Goal: Transaction & Acquisition: Book appointment/travel/reservation

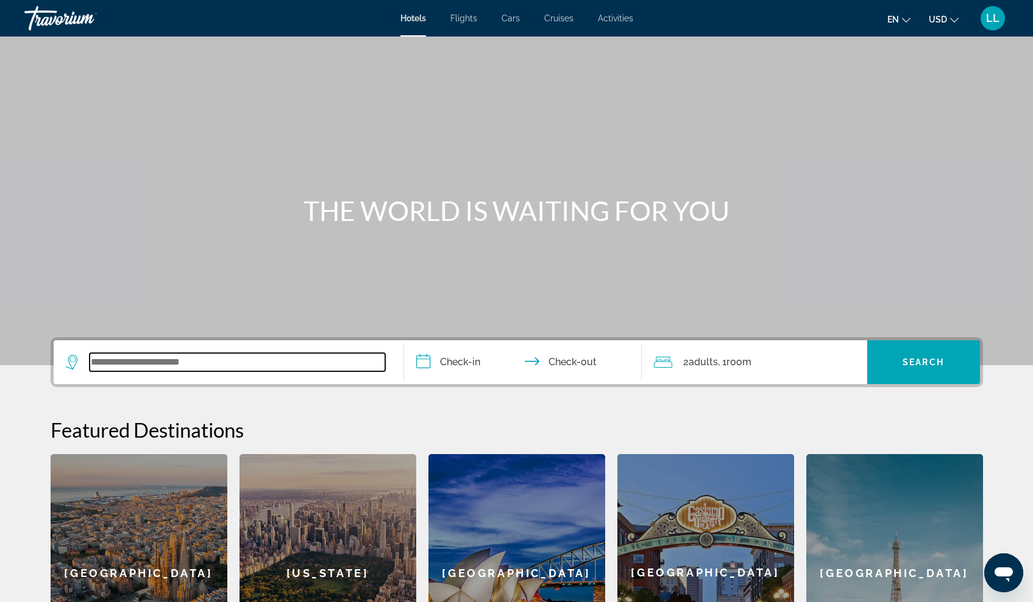
click at [175, 367] on input "Search widget" at bounding box center [237, 362] width 295 height 18
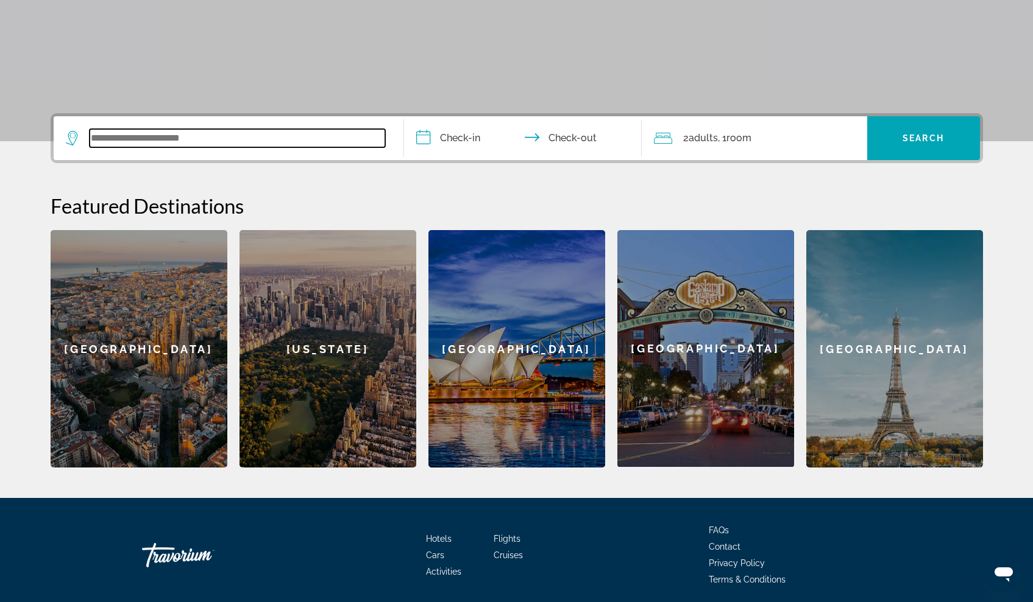
scroll to position [269, 0]
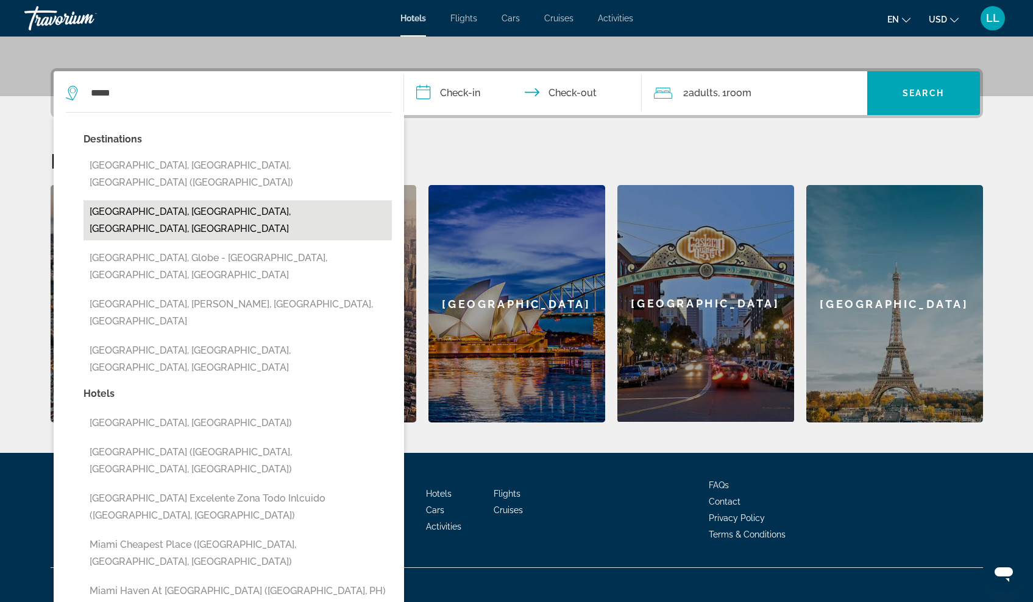
click at [171, 201] on button "[GEOGRAPHIC_DATA], [GEOGRAPHIC_DATA], [GEOGRAPHIC_DATA], [GEOGRAPHIC_DATA]" at bounding box center [237, 220] width 308 height 40
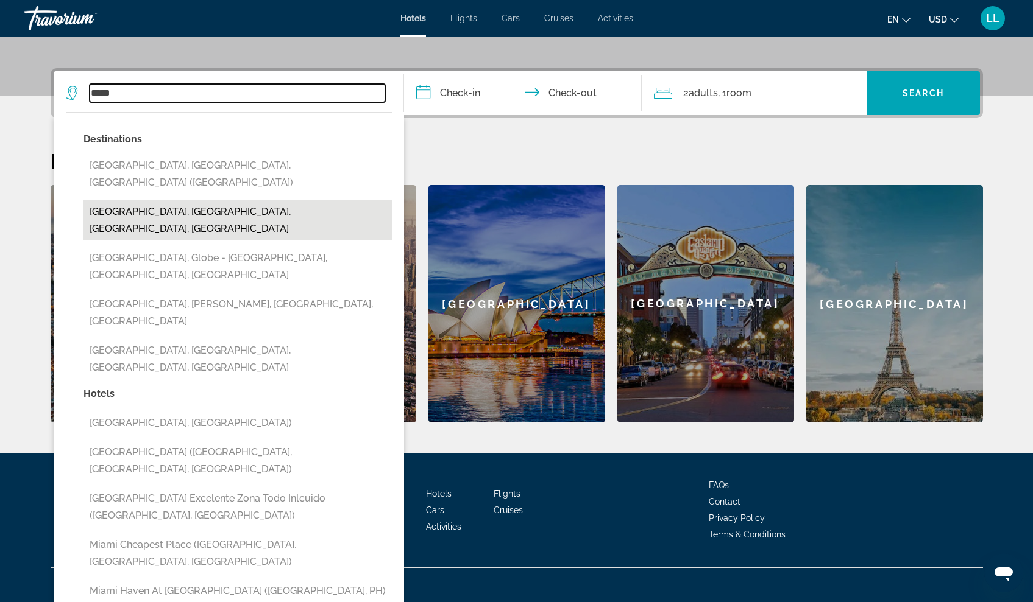
type input "**********"
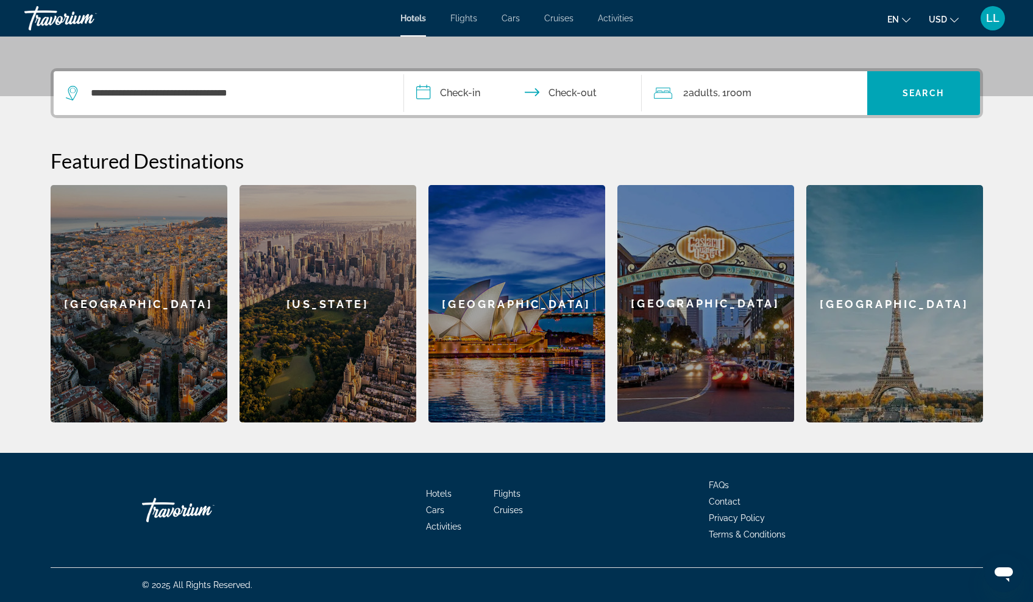
click at [476, 91] on input "**********" at bounding box center [525, 95] width 242 height 48
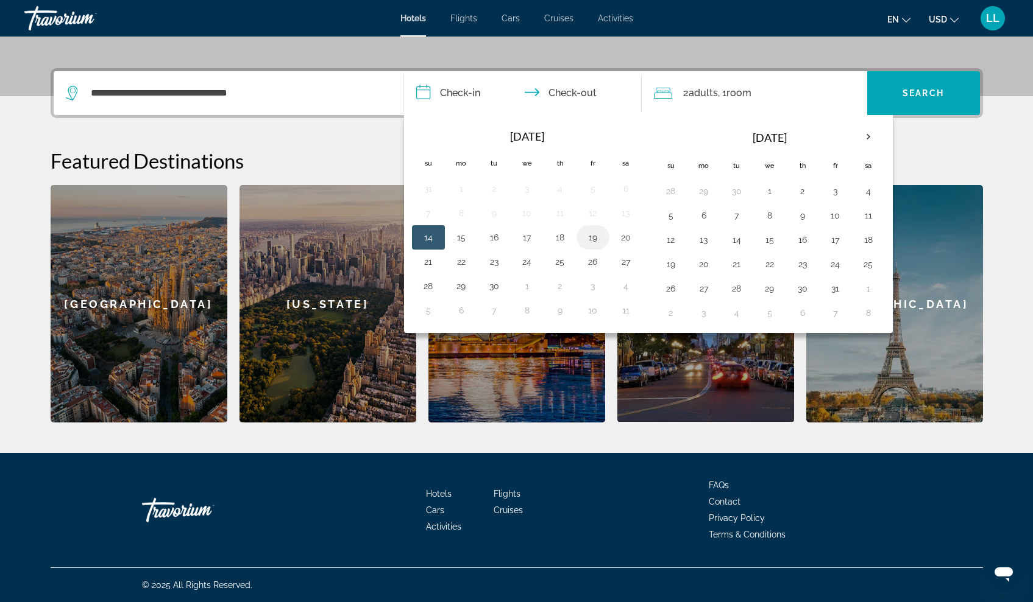
click at [591, 236] on button "19" at bounding box center [592, 237] width 19 height 17
click at [429, 261] on button "21" at bounding box center [427, 261] width 19 height 17
type input "**********"
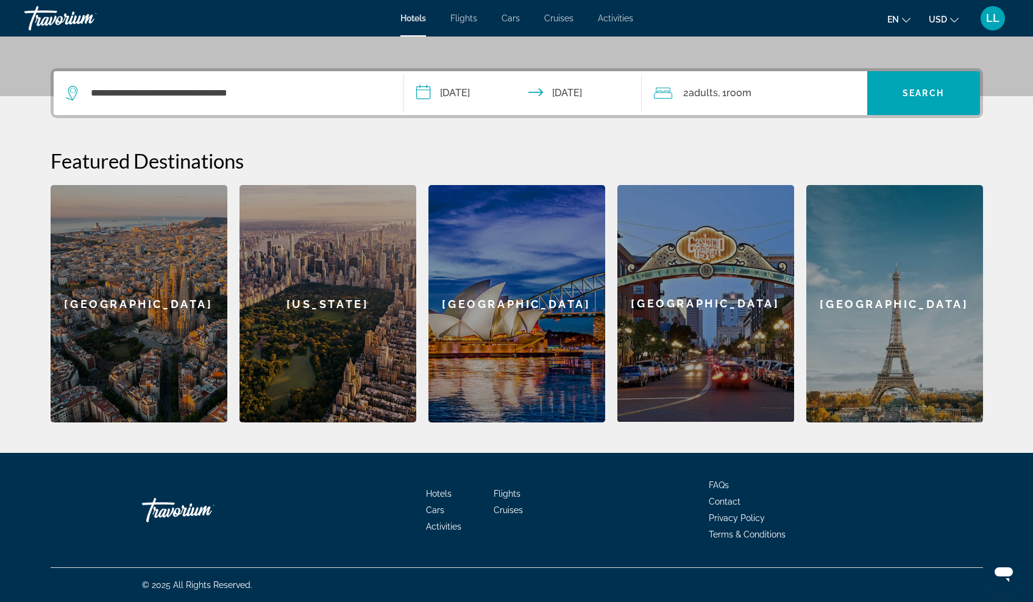
click at [728, 94] on span ", 1 Room rooms" at bounding box center [735, 93] width 34 height 17
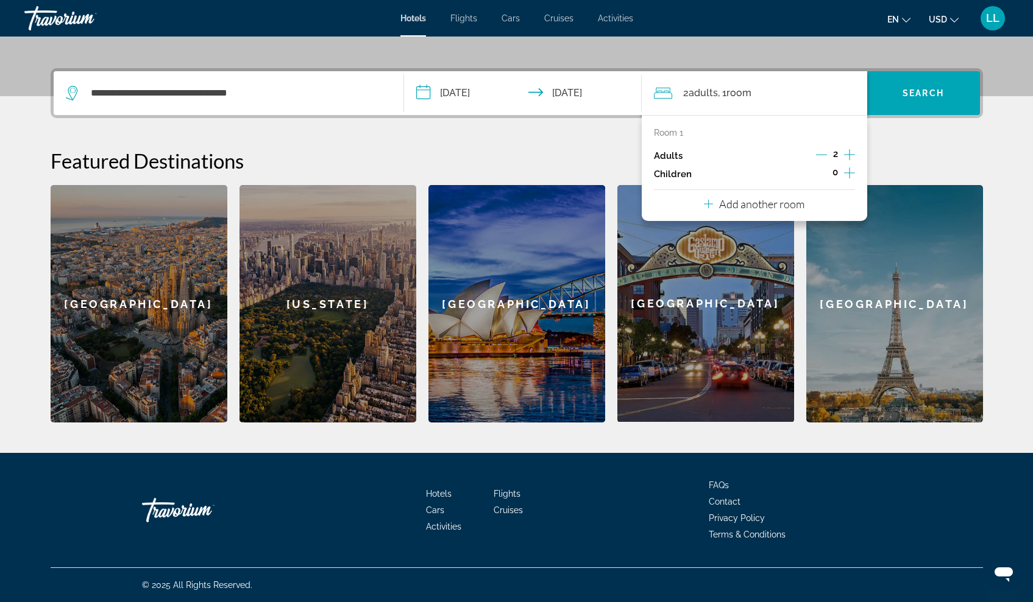
click at [850, 155] on icon "Increment adults" at bounding box center [849, 154] width 11 height 15
click at [850, 155] on icon "Increment adults" at bounding box center [849, 154] width 11 height 11
click at [850, 176] on icon "Increment children" at bounding box center [849, 173] width 11 height 15
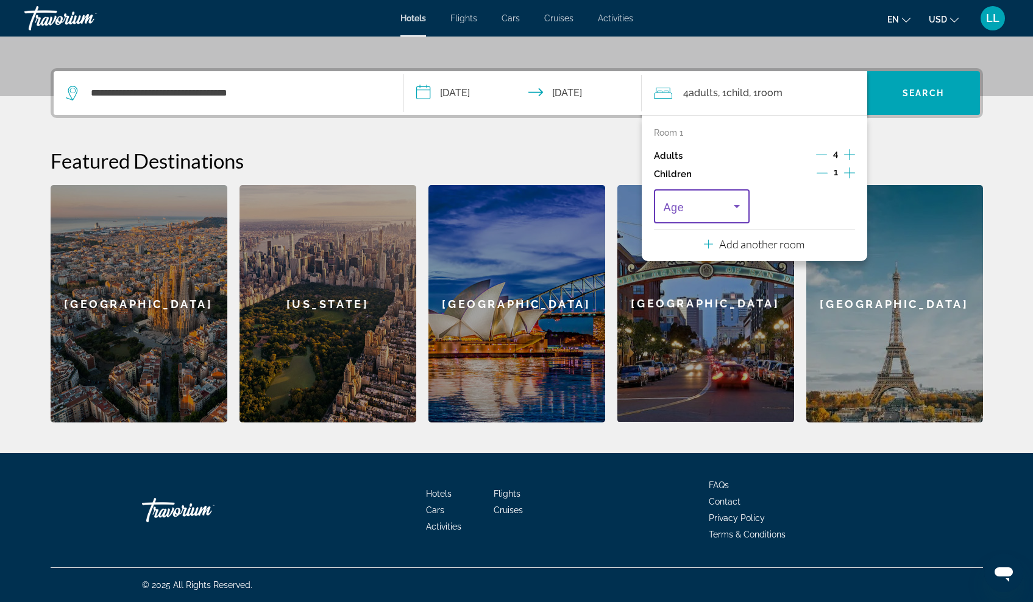
click at [738, 213] on icon "Travelers: 4 adults, 1 child" at bounding box center [736, 206] width 15 height 15
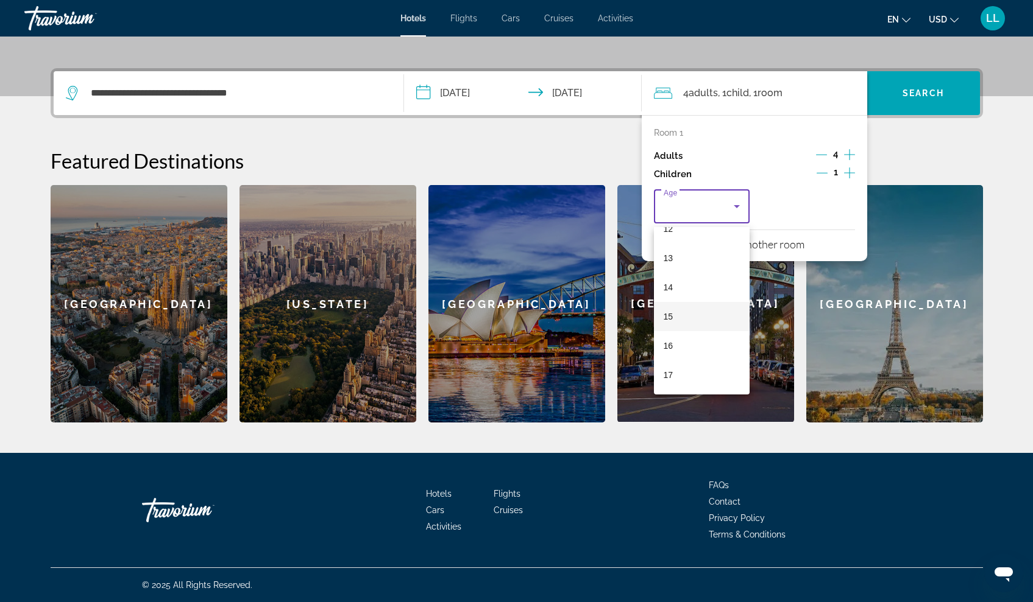
scroll to position [369, 0]
click at [674, 344] on mat-option "16" at bounding box center [702, 345] width 96 height 29
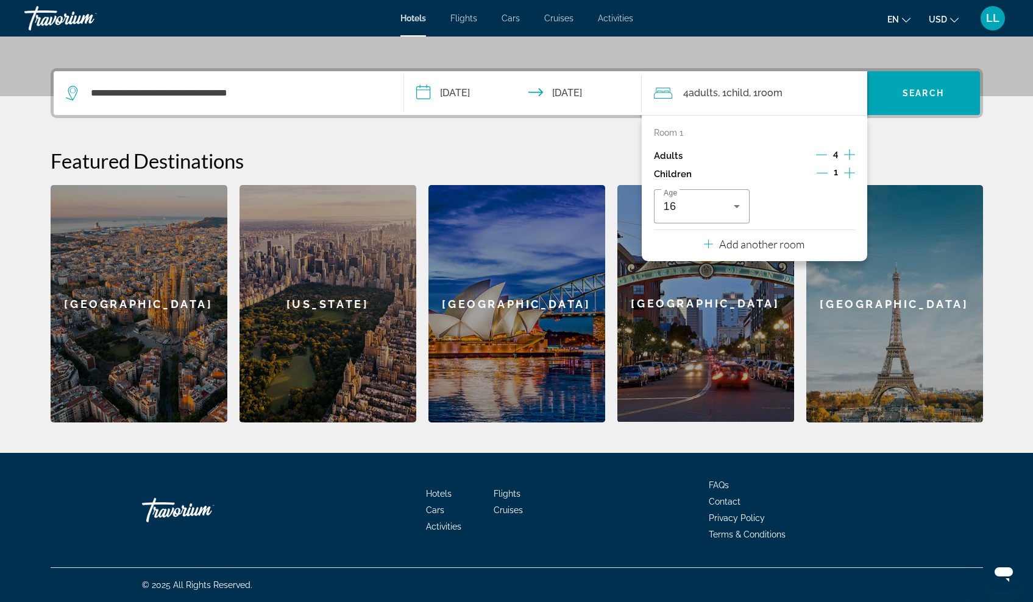
click at [771, 249] on p "Add another room" at bounding box center [761, 244] width 85 height 13
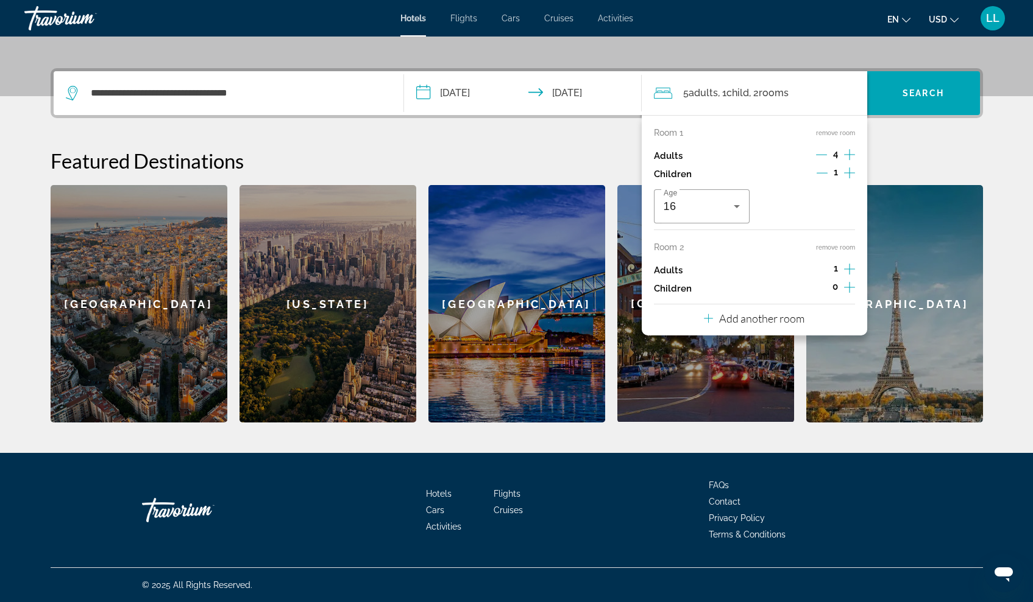
click at [823, 157] on icon "Decrement adults" at bounding box center [821, 154] width 11 height 11
click at [848, 271] on icon "Increment adults" at bounding box center [849, 269] width 11 height 15
click at [903, 326] on div "[GEOGRAPHIC_DATA]" at bounding box center [894, 304] width 177 height 238
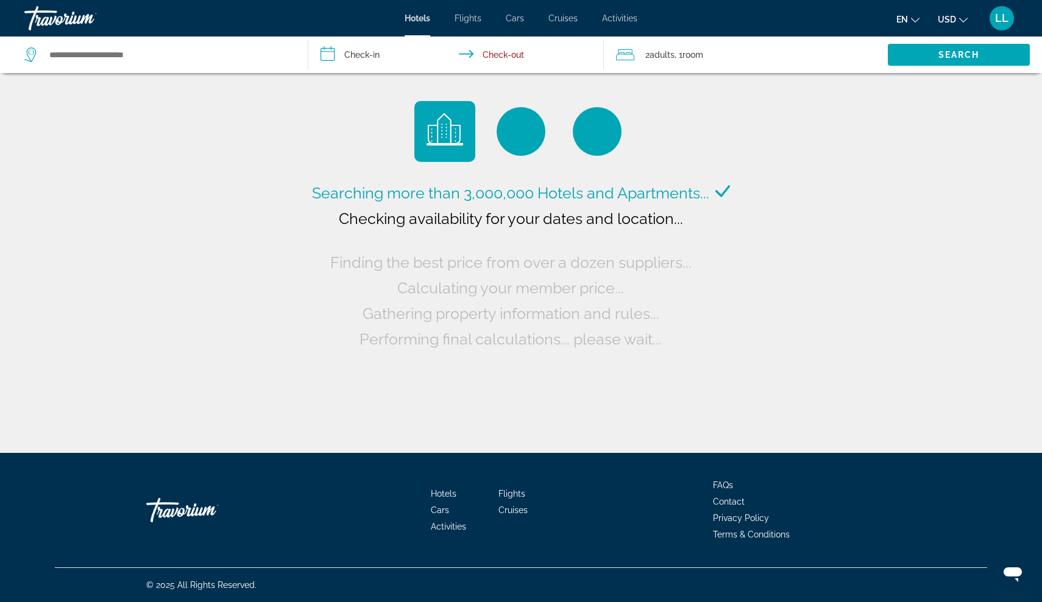
click at [703, 57] on span "Room" at bounding box center [692, 55] width 21 height 10
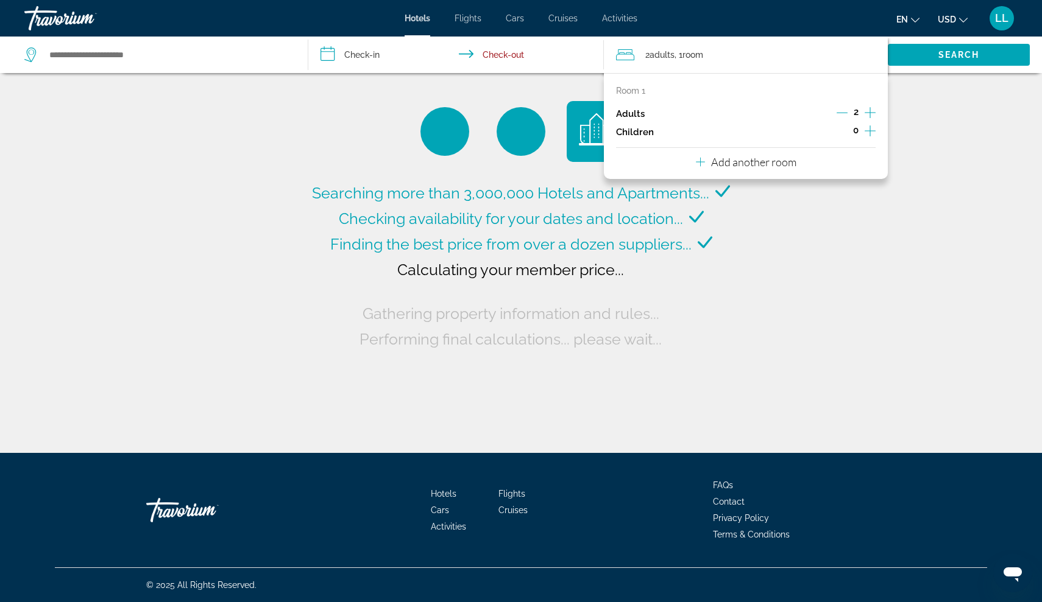
click at [765, 167] on p "Add another room" at bounding box center [753, 161] width 85 height 13
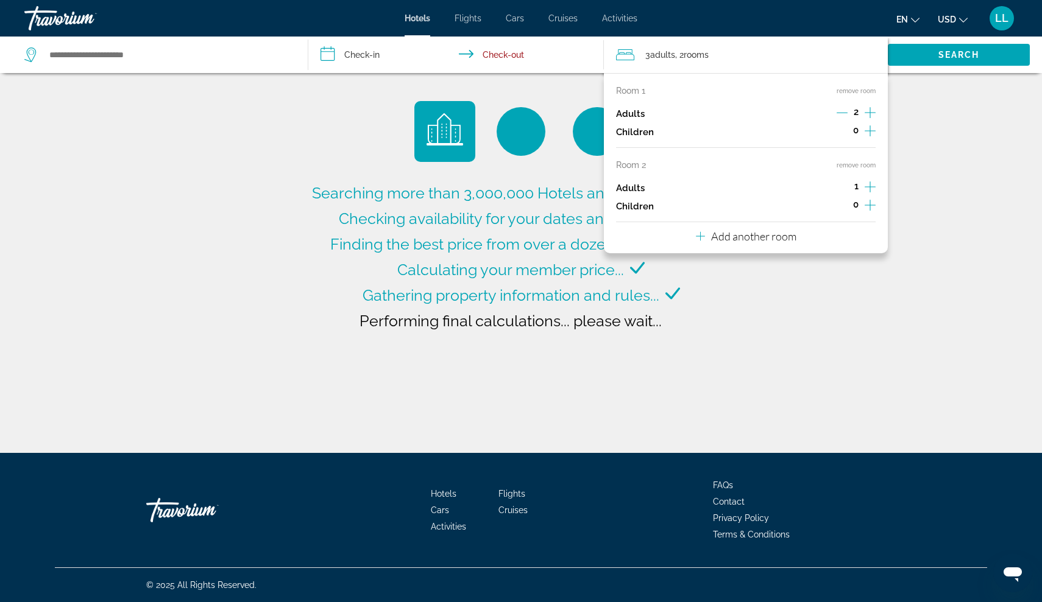
click at [872, 137] on icon "Increment children" at bounding box center [869, 131] width 11 height 15
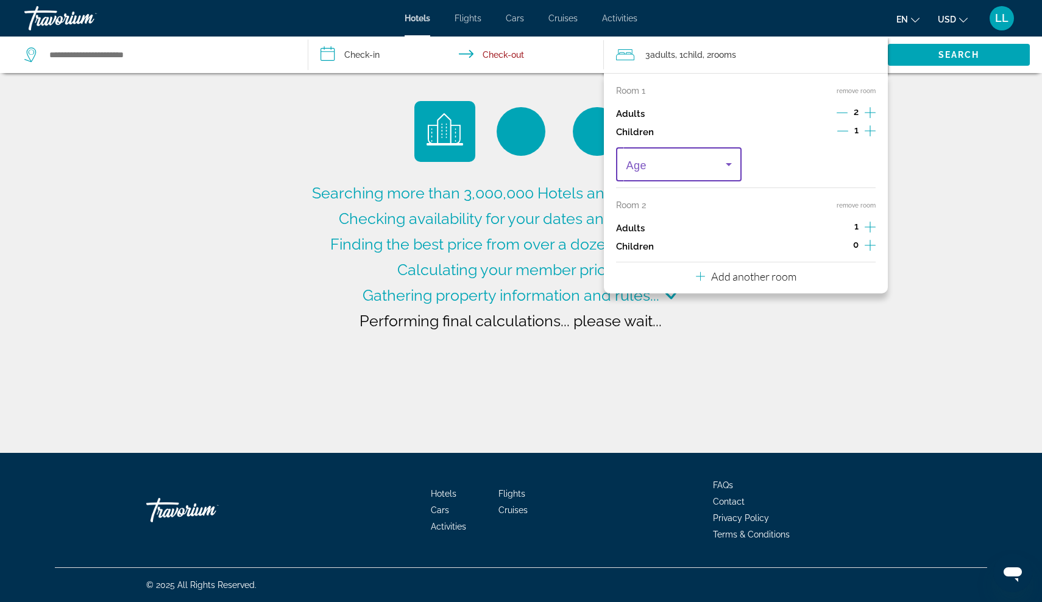
click at [733, 169] on icon "Travelers: 3 adults, 1 child" at bounding box center [728, 164] width 15 height 15
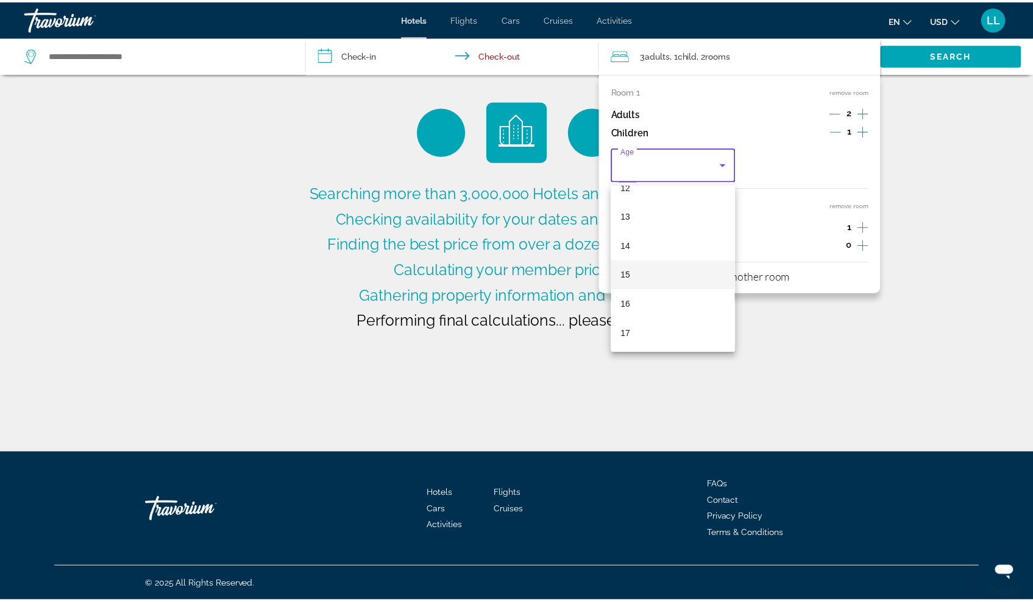
scroll to position [369, 0]
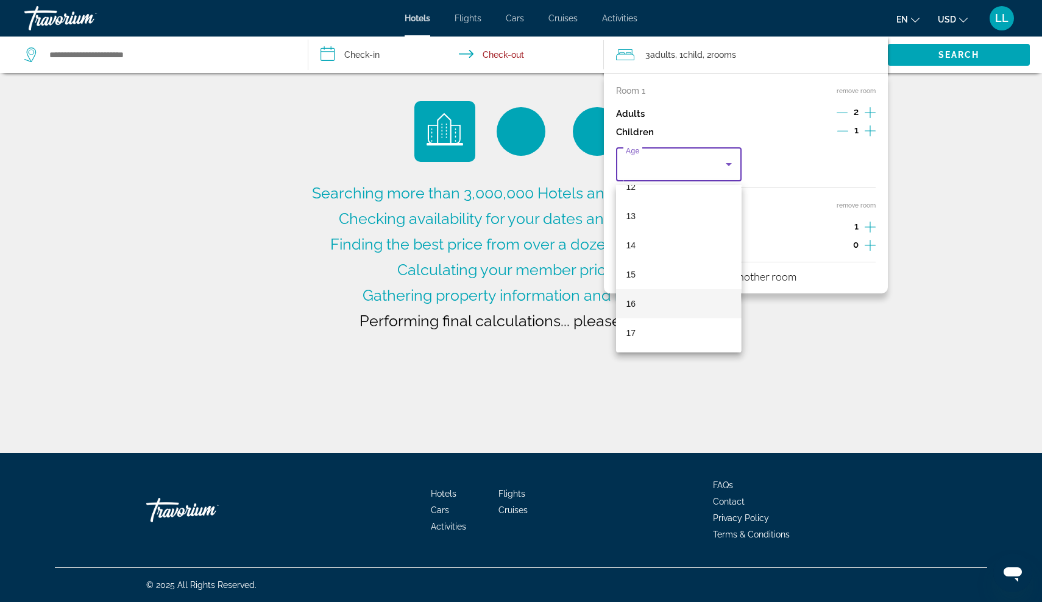
click at [641, 305] on mat-option "16" at bounding box center [678, 303] width 125 height 29
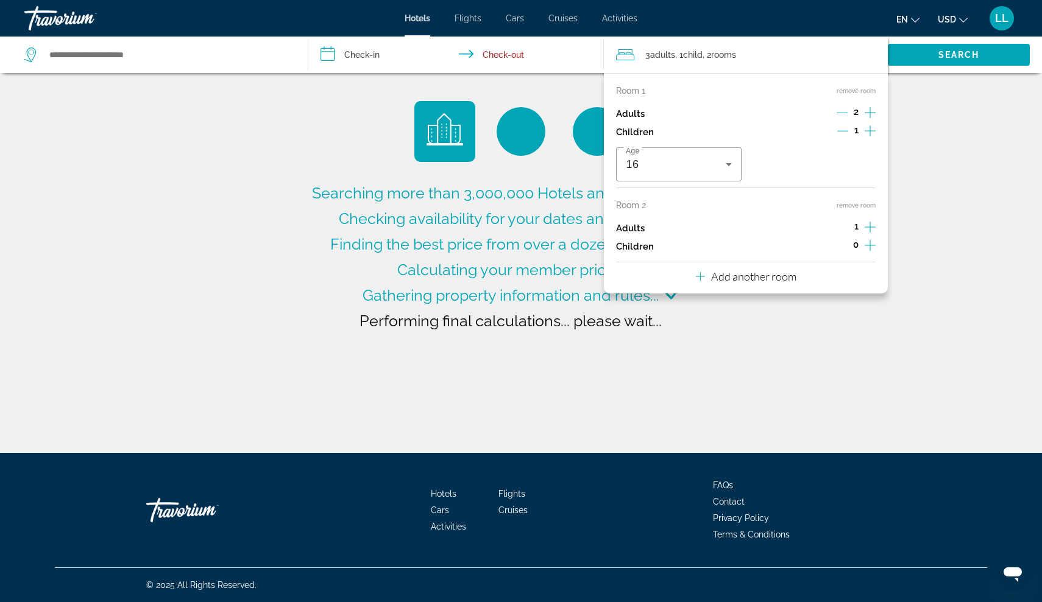
click at [871, 229] on icon "Increment adults" at bounding box center [869, 227] width 11 height 15
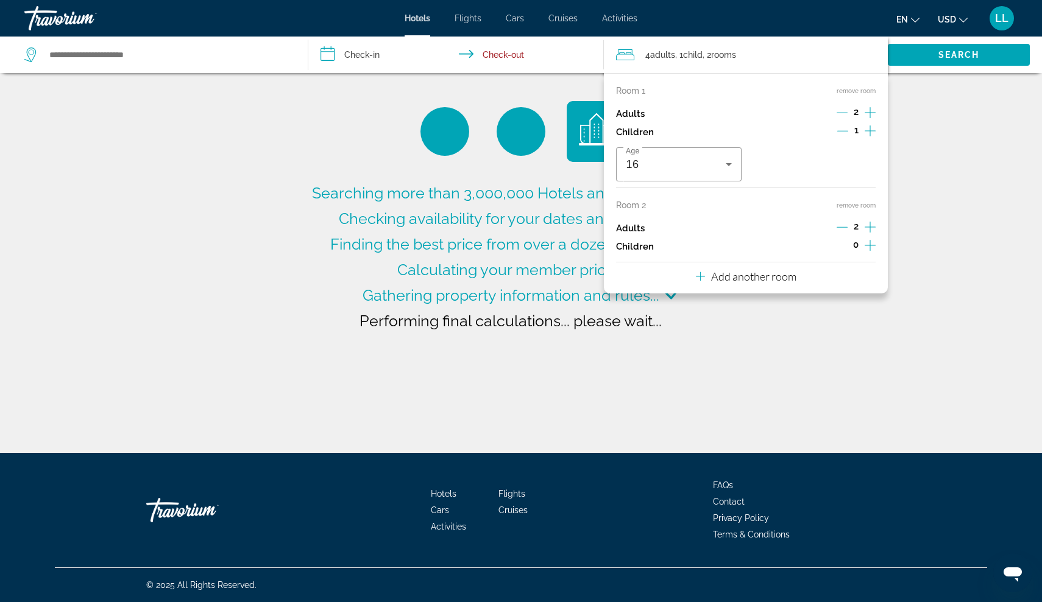
type input "**********"
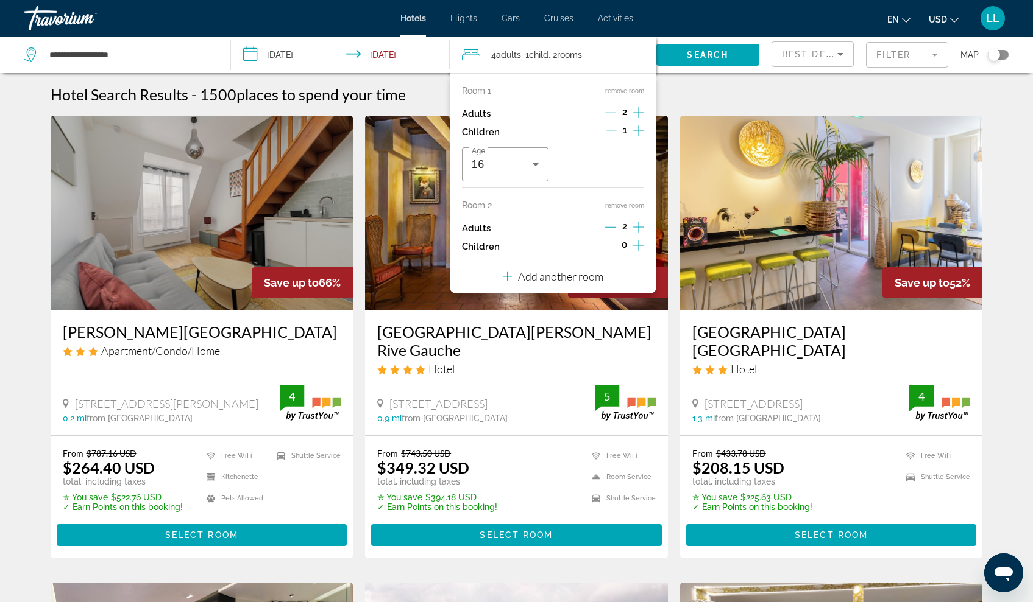
click at [588, 283] on p "Add another room" at bounding box center [560, 276] width 85 height 13
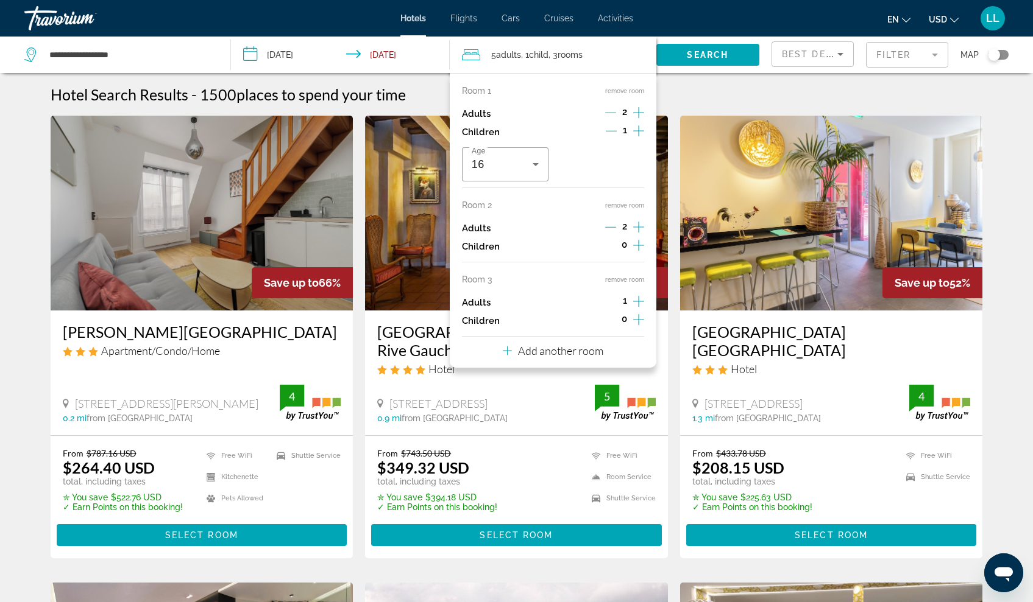
click at [686, 89] on div "Hotel Search Results - 1500 places to spend your time" at bounding box center [517, 94] width 932 height 18
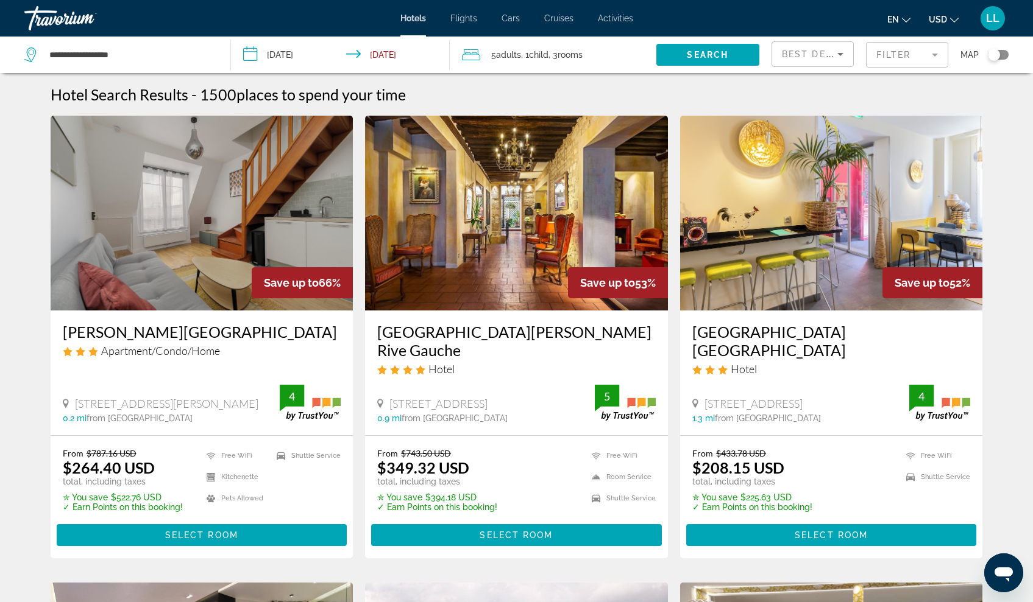
click at [540, 55] on span "Child" at bounding box center [538, 55] width 19 height 10
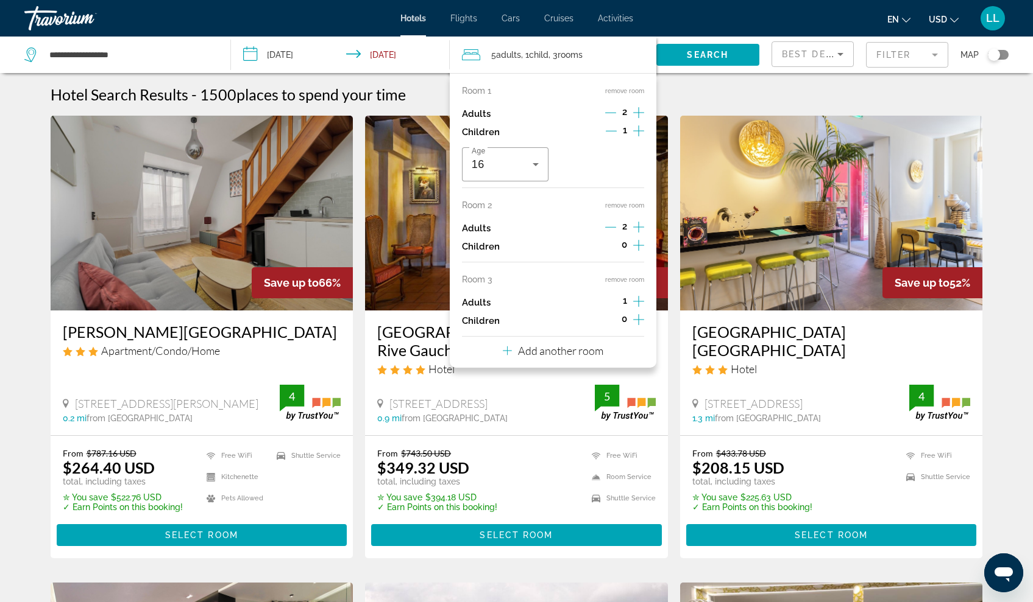
click at [626, 284] on button "remove room" at bounding box center [624, 280] width 39 height 8
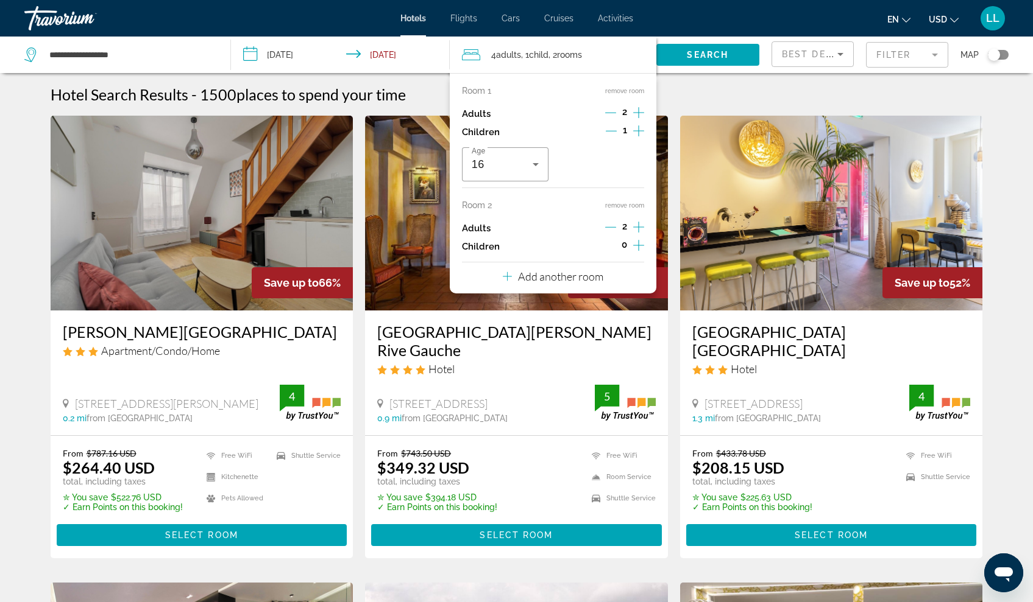
click at [707, 92] on div "Hotel Search Results - 1500 places to spend your time" at bounding box center [517, 94] width 932 height 18
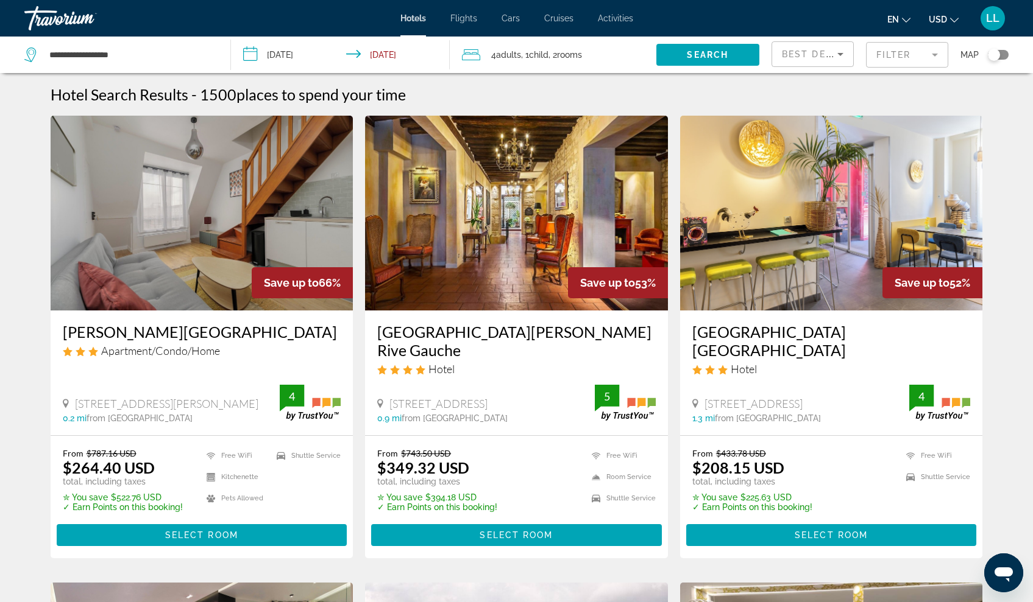
click at [300, 58] on input "**********" at bounding box center [343, 57] width 224 height 40
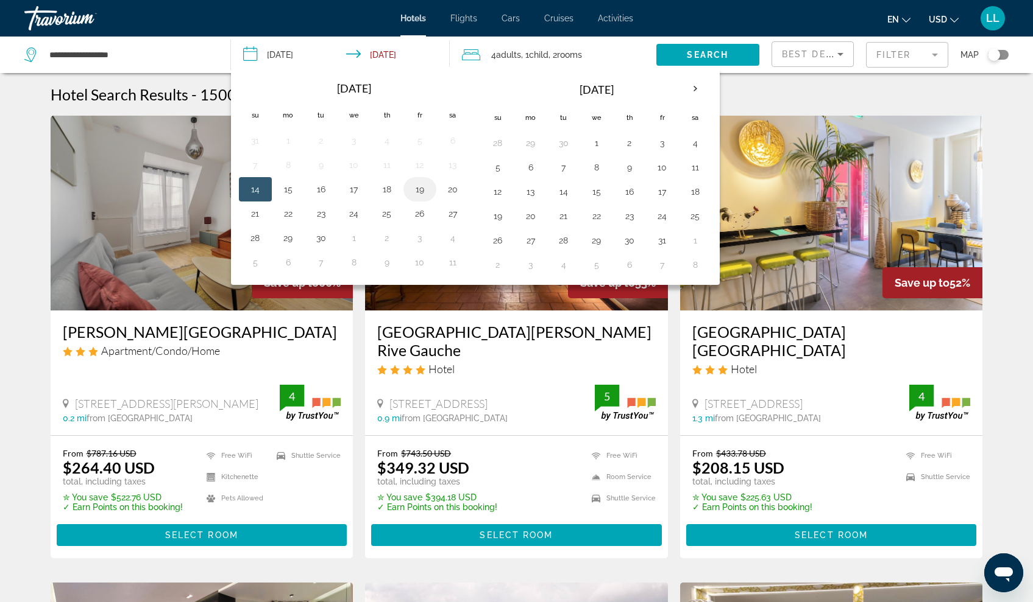
click at [420, 187] on button "19" at bounding box center [419, 189] width 19 height 17
click at [261, 214] on button "21" at bounding box center [254, 213] width 19 height 17
type input "**********"
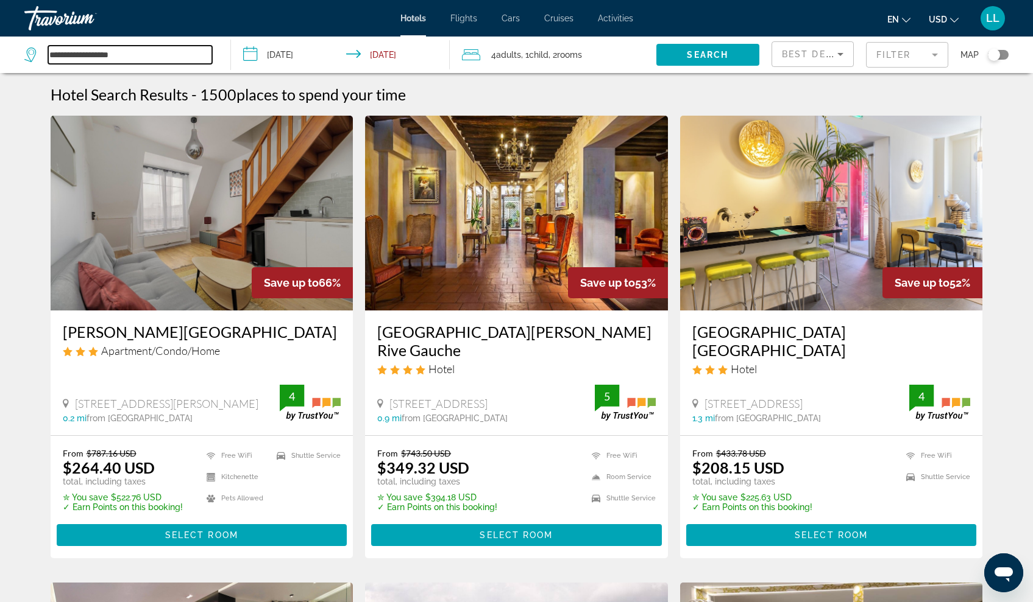
click at [172, 58] on input "**********" at bounding box center [130, 55] width 164 height 18
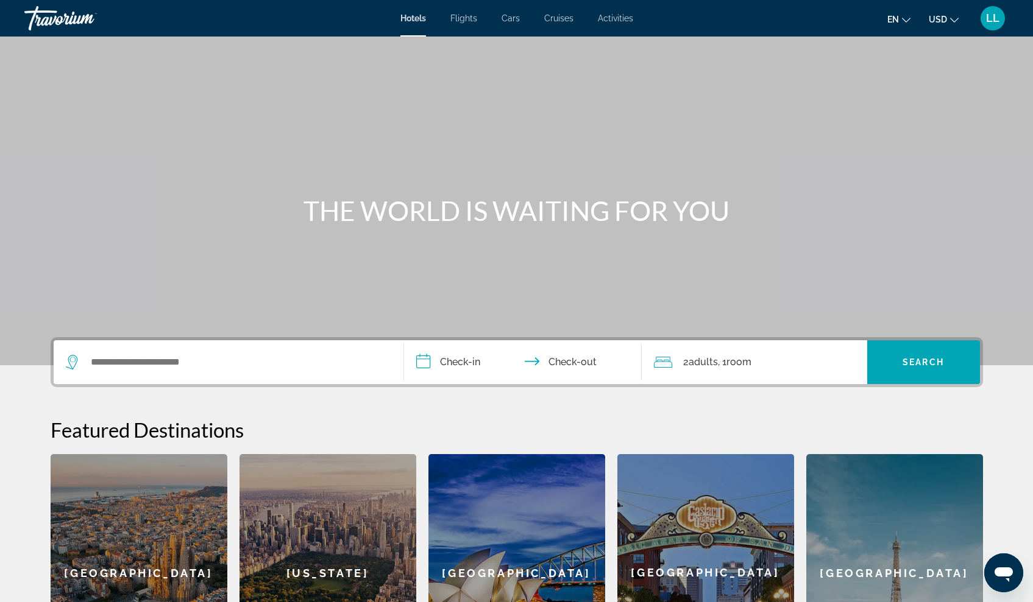
click at [557, 20] on span "Cruises" at bounding box center [558, 18] width 29 height 10
